Goal: Task Accomplishment & Management: Manage account settings

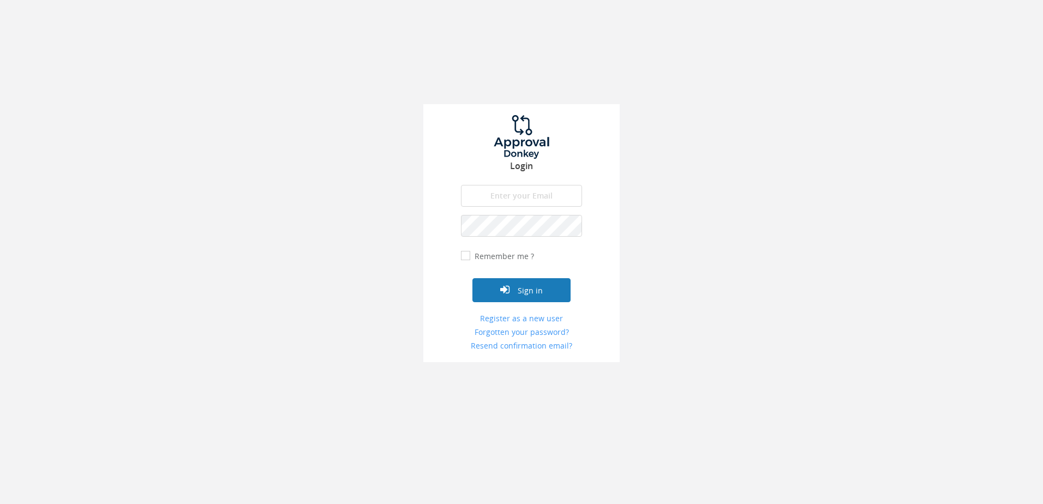
type input "[PERSON_NAME][EMAIL_ADDRESS][DOMAIN_NAME]"
click at [524, 292] on button "Sign in" at bounding box center [521, 290] width 98 height 24
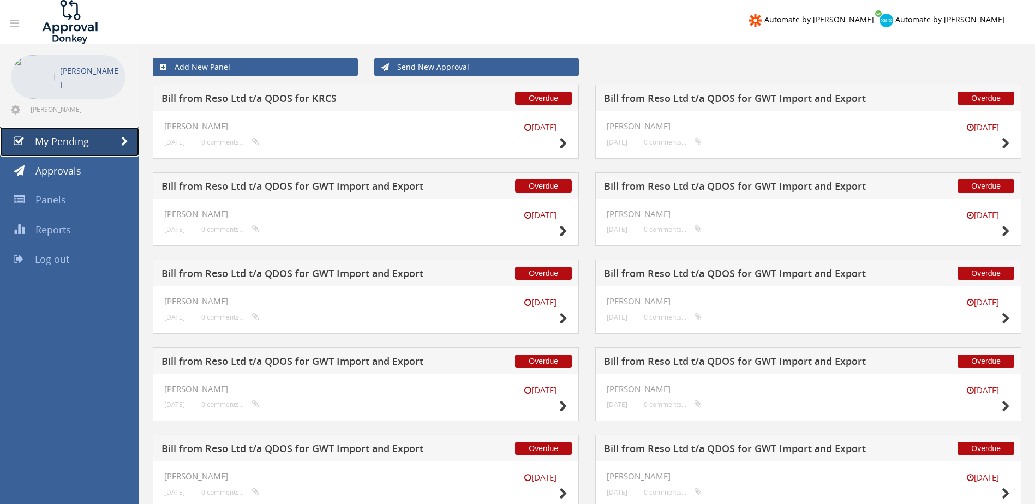
click at [60, 140] on span "My Pending" at bounding box center [62, 141] width 54 height 13
click at [57, 175] on span "Approvals" at bounding box center [58, 170] width 46 height 13
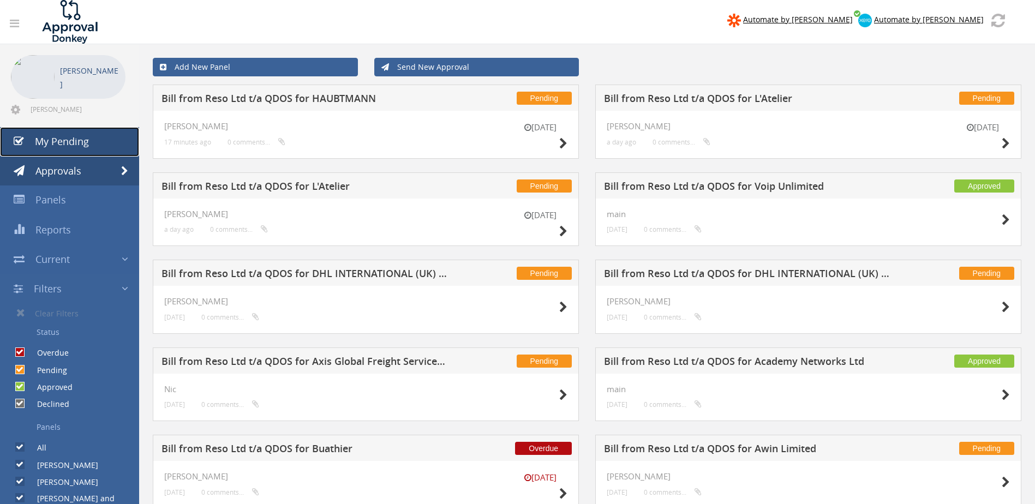
click at [65, 144] on span "My Pending" at bounding box center [62, 141] width 54 height 13
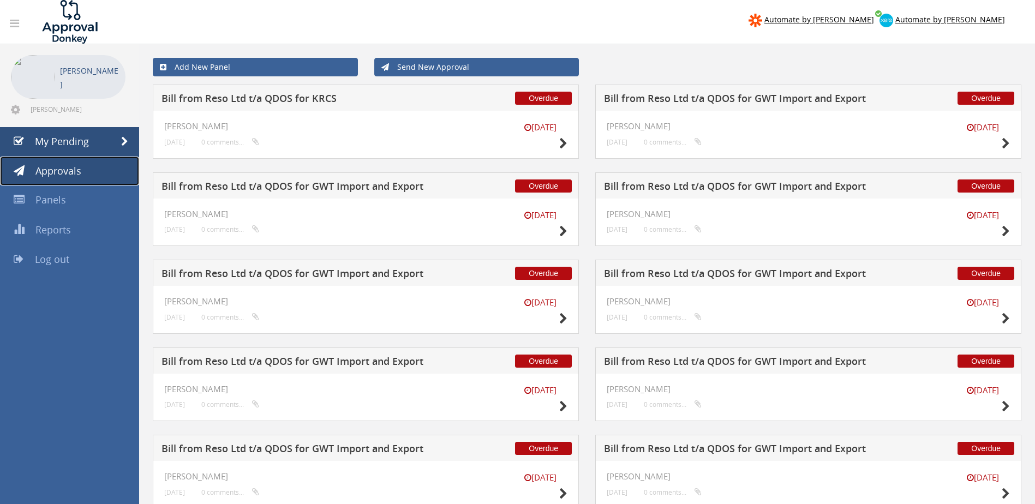
click at [70, 168] on span "Approvals" at bounding box center [58, 170] width 46 height 13
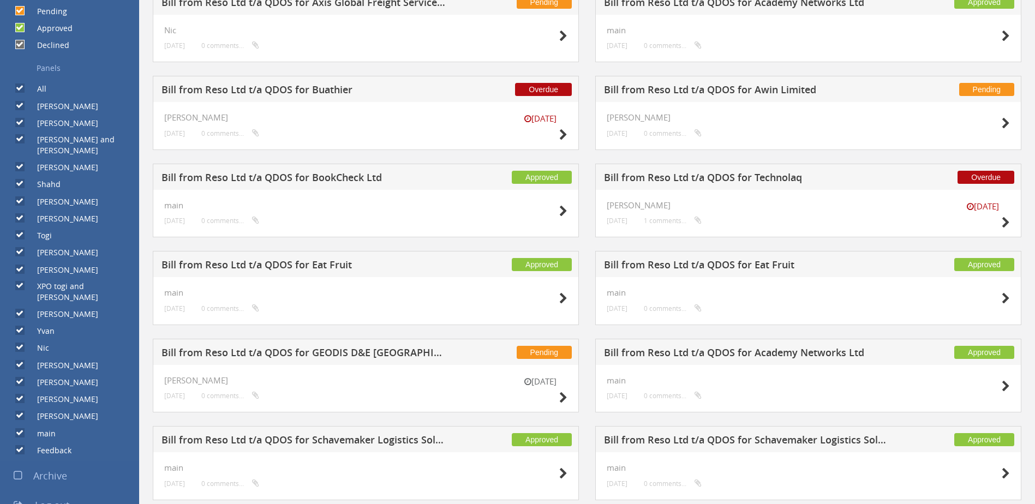
scroll to position [382, 0]
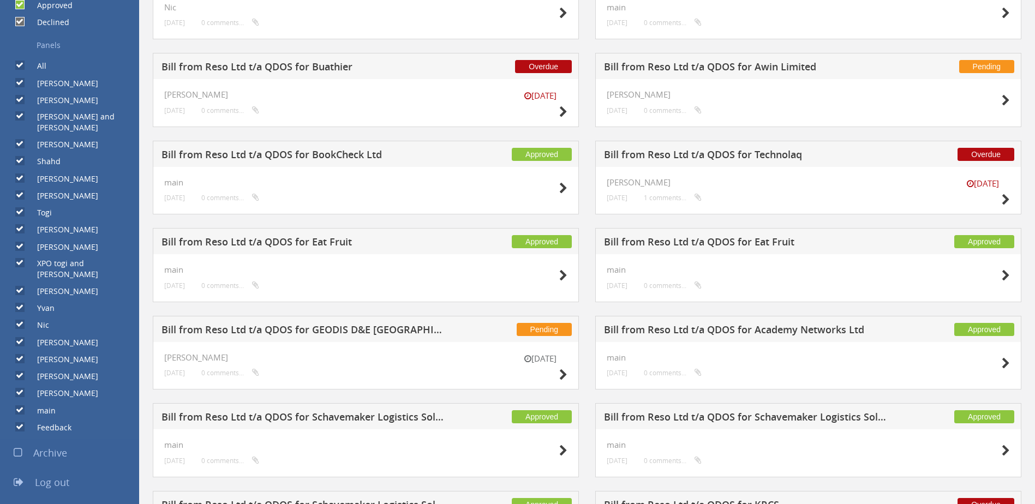
click at [51, 41] on link "Panels" at bounding box center [73, 45] width 131 height 19
click at [18, 63] on input "All" at bounding box center [18, 65] width 7 height 7
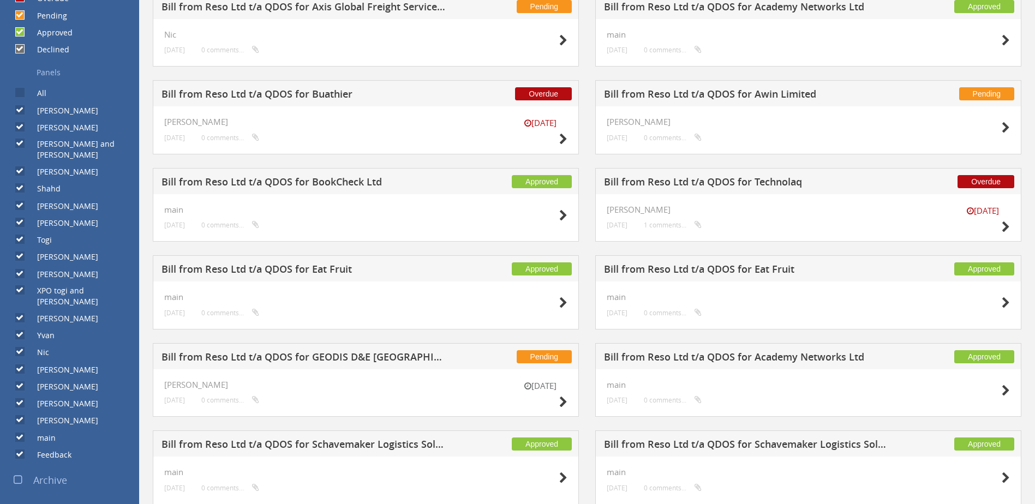
click at [21, 93] on input "All" at bounding box center [18, 92] width 7 height 7
checkbox input "true"
click at [45, 433] on label "main" at bounding box center [40, 438] width 29 height 11
click at [22, 434] on input "main" at bounding box center [18, 437] width 7 height 7
checkbox input "false"
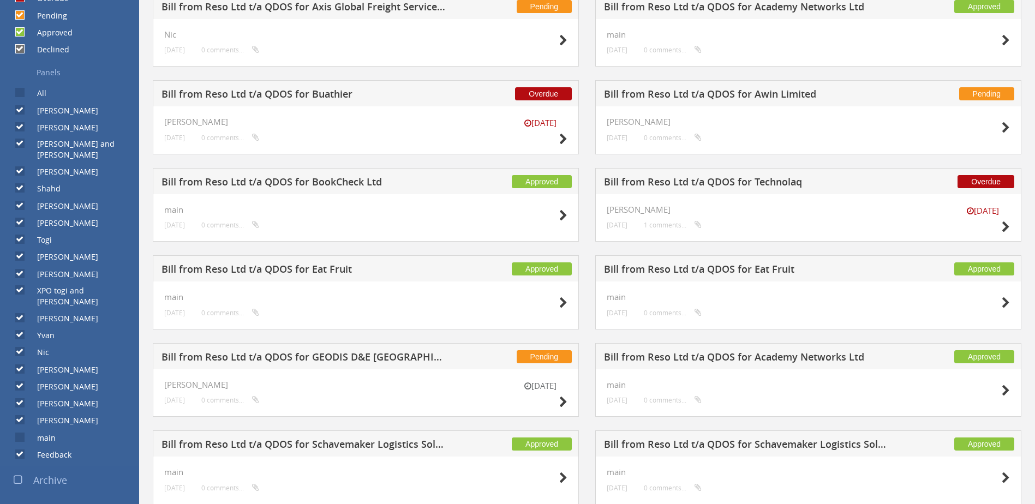
checkbox input "false"
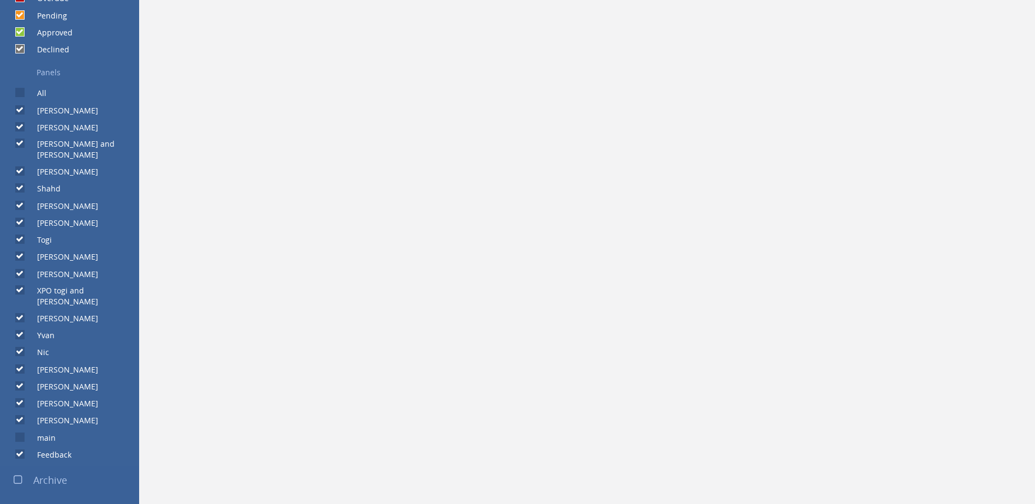
click at [45, 415] on div at bounding box center [517, 252] width 1035 height 504
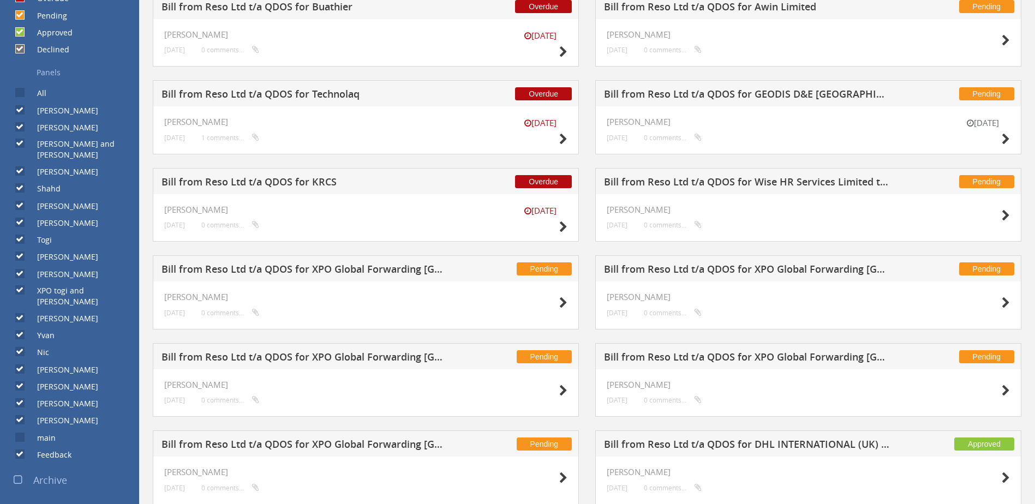
click at [26, 433] on label "main" at bounding box center [40, 438] width 29 height 11
click at [22, 434] on input "main" at bounding box center [18, 437] width 7 height 7
checkbox input "true"
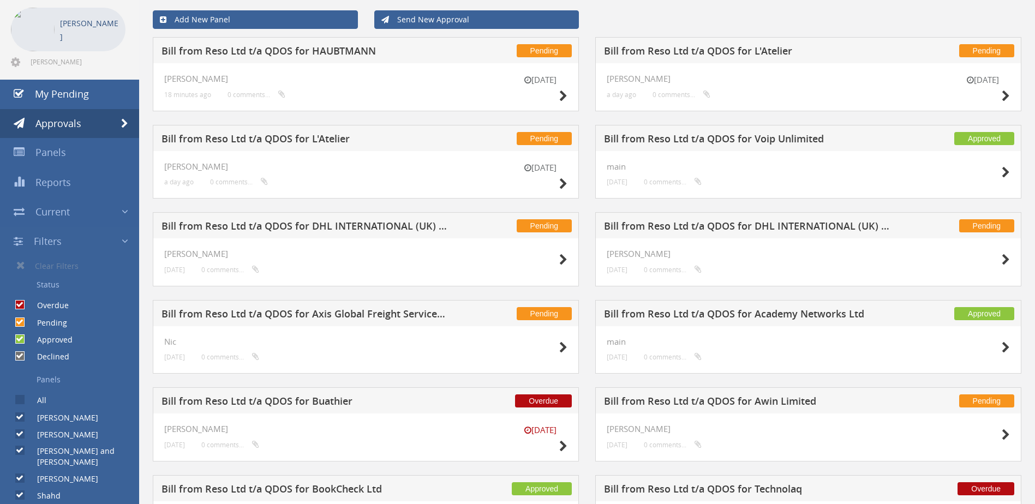
scroll to position [27, 0]
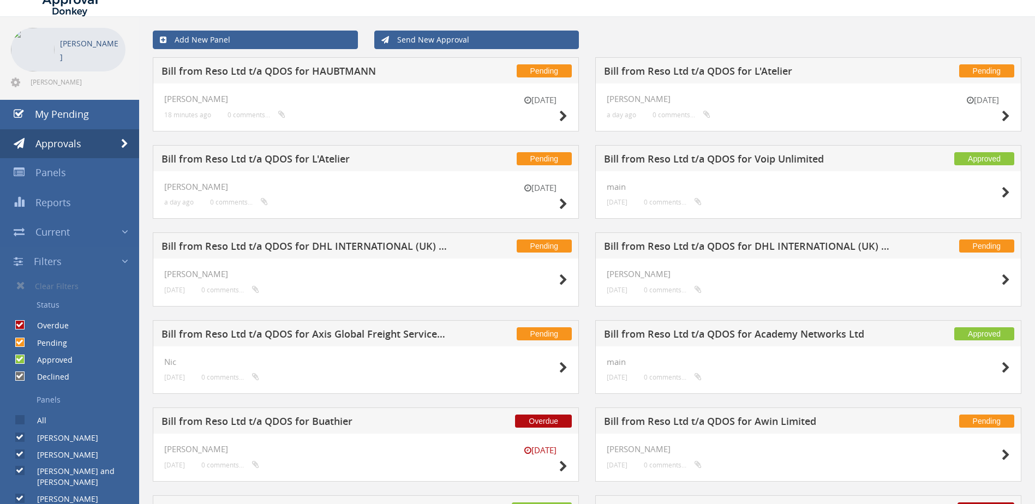
click at [46, 399] on link "Panels" at bounding box center [73, 400] width 131 height 19
click at [43, 422] on label "All" at bounding box center [36, 420] width 20 height 11
click at [22, 422] on input "All" at bounding box center [18, 420] width 7 height 7
click at [43, 422] on label "All" at bounding box center [36, 420] width 20 height 11
click at [22, 422] on input "All" at bounding box center [18, 420] width 7 height 7
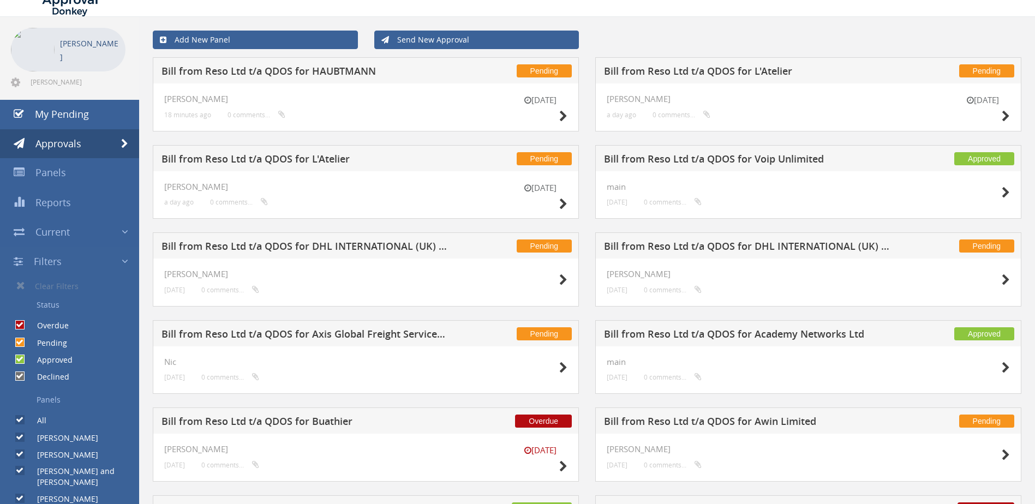
checkbox input "false"
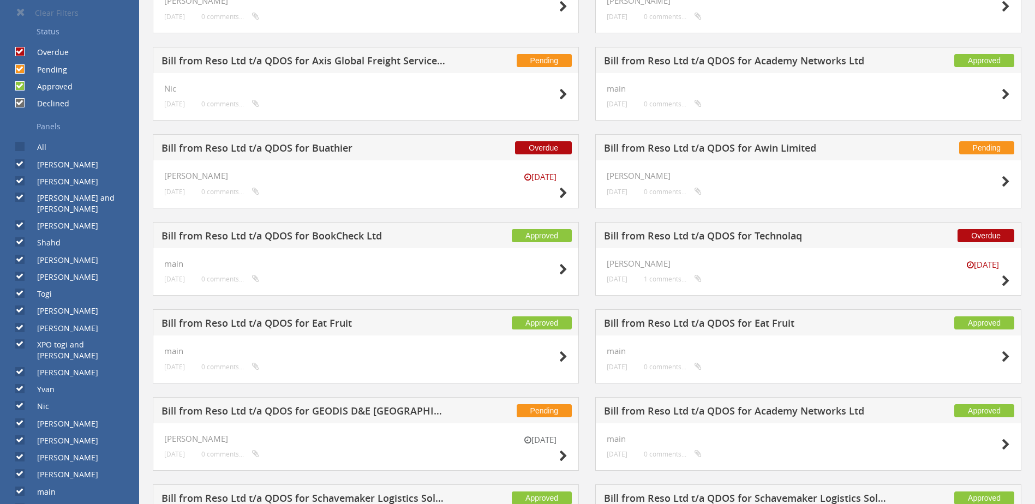
scroll to position [300, 0]
click at [19, 85] on input "Approved" at bounding box center [18, 86] width 7 height 7
checkbox input "false"
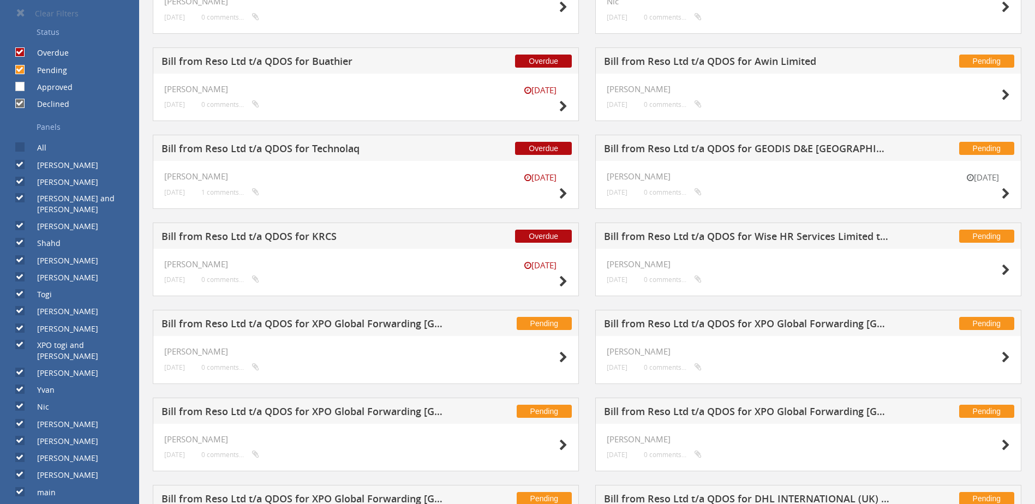
click at [17, 103] on input "Declined" at bounding box center [18, 103] width 7 height 7
checkbox input "false"
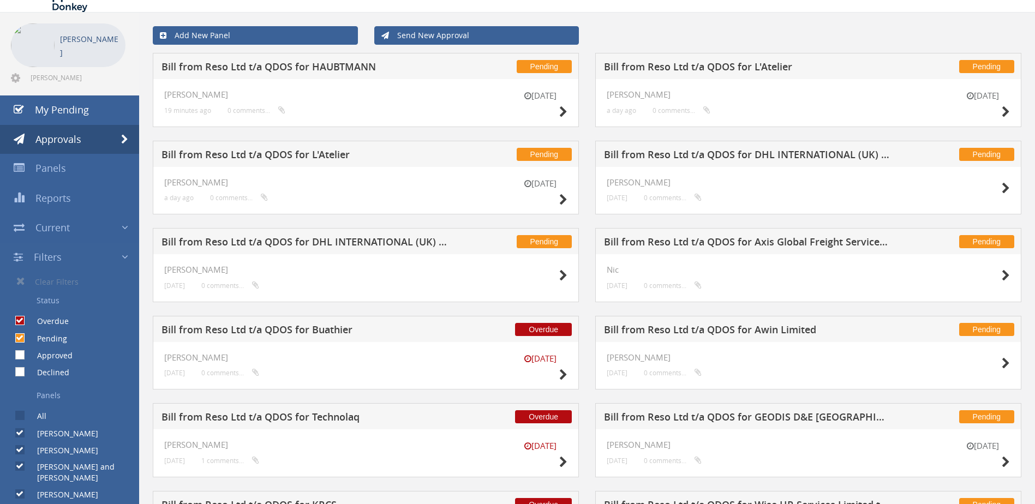
scroll to position [0, 0]
